Goal: Transaction & Acquisition: Purchase product/service

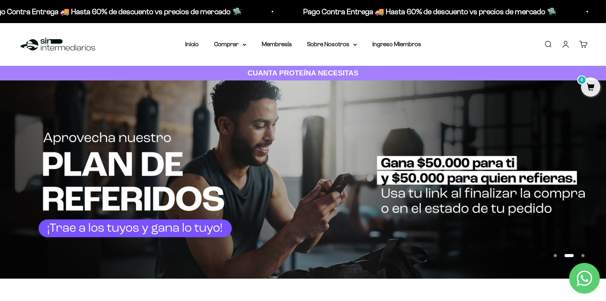
click at [548, 43] on link "Buscar" at bounding box center [548, 44] width 8 height 8
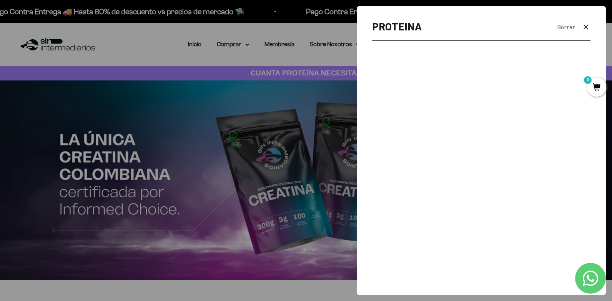
type input "PROTEINA"
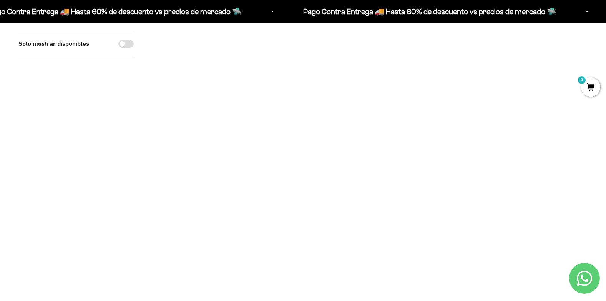
scroll to position [346, 0]
click at [515, 144] on img at bounding box center [518, 129] width 139 height 139
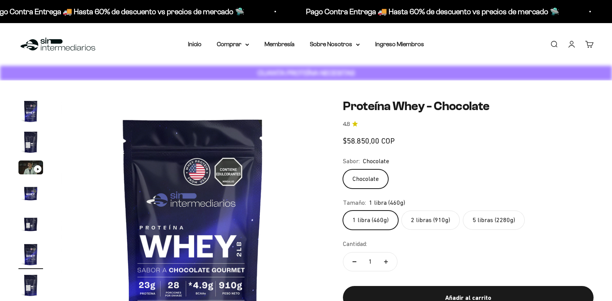
click at [419, 220] on label "2 libras (910g)" at bounding box center [430, 219] width 58 height 19
click at [343, 210] on input "2 libras (910g)" at bounding box center [343, 210] width 0 height 0
radio input "true"
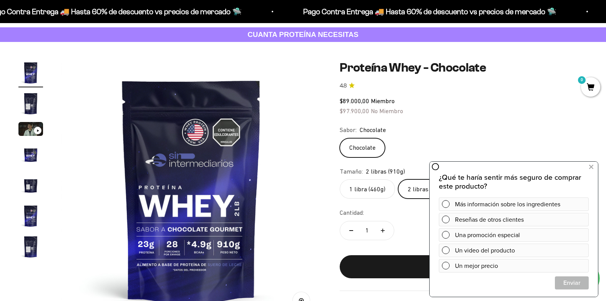
click at [366, 195] on label "1 libra (460g)" at bounding box center [367, 188] width 55 height 19
click at [340, 179] on input "1 libra (460g)" at bounding box center [340, 179] width 0 height 0
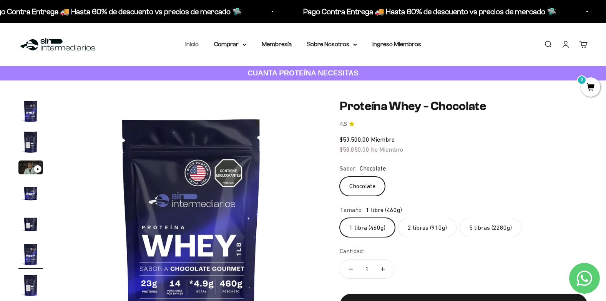
click at [195, 42] on link "Inicio" at bounding box center [191, 44] width 13 height 7
